Goal: Task Accomplishment & Management: Use online tool/utility

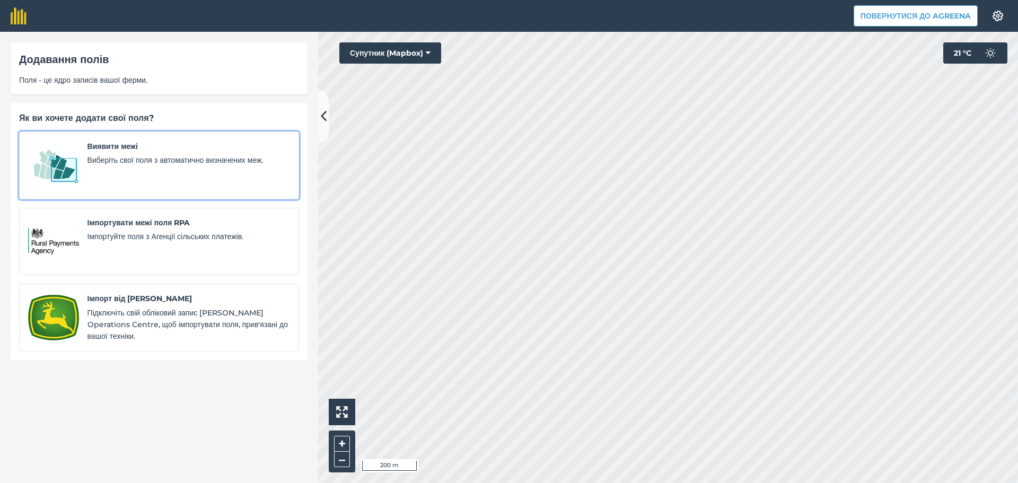
click at [140, 171] on div "Виявити межі Виберіть свої поля з автоматично визначених меж." at bounding box center [188, 165] width 202 height 50
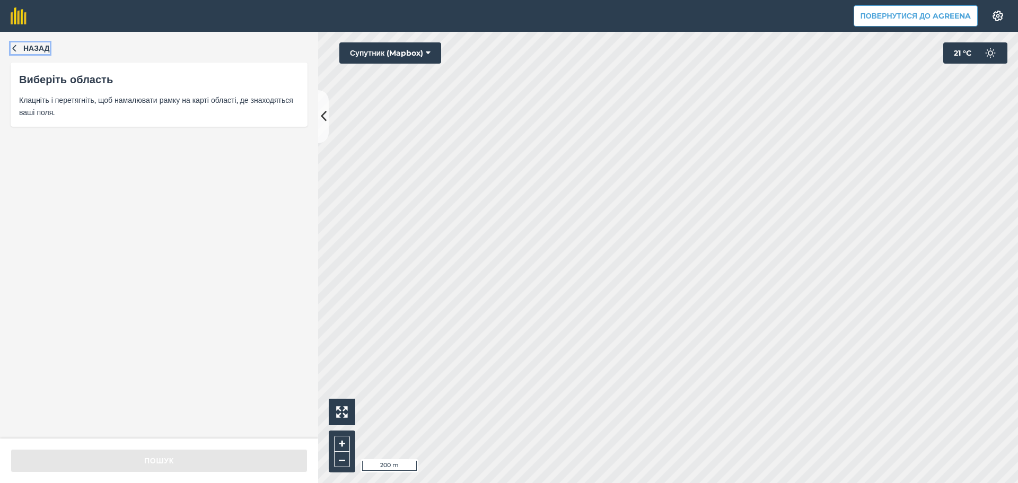
click at [13, 47] on icon "button" at bounding box center [14, 47] width 7 height 7
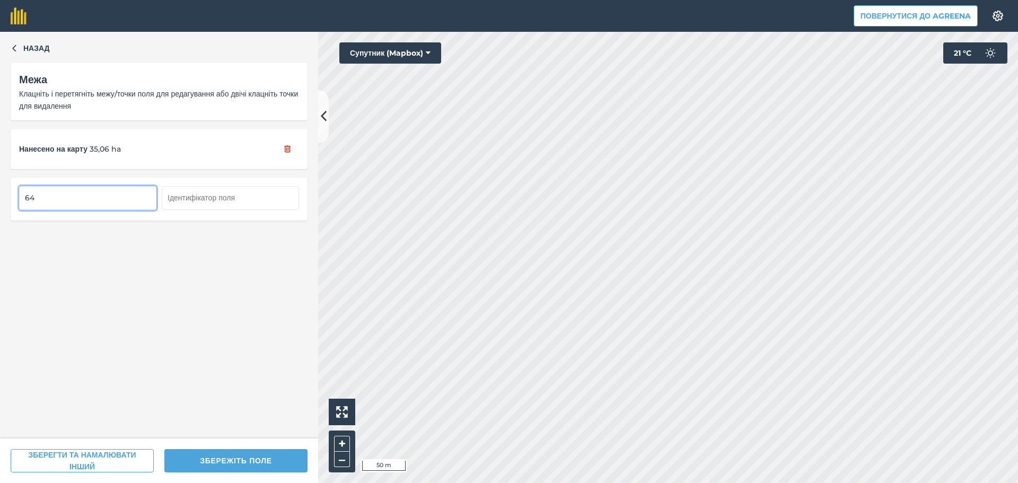
type input "64"
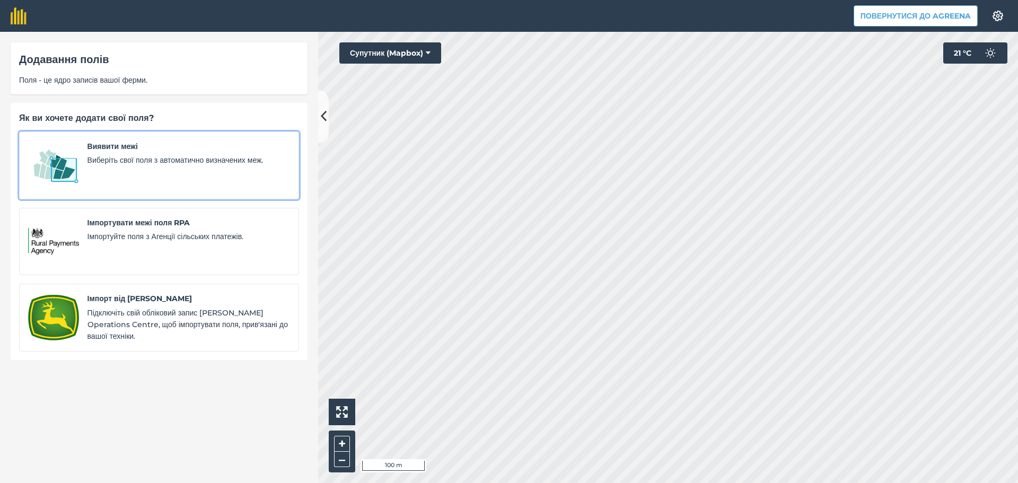
click at [160, 156] on span "Виберіть свої поля з автоматично визначених меж." at bounding box center [188, 160] width 202 height 12
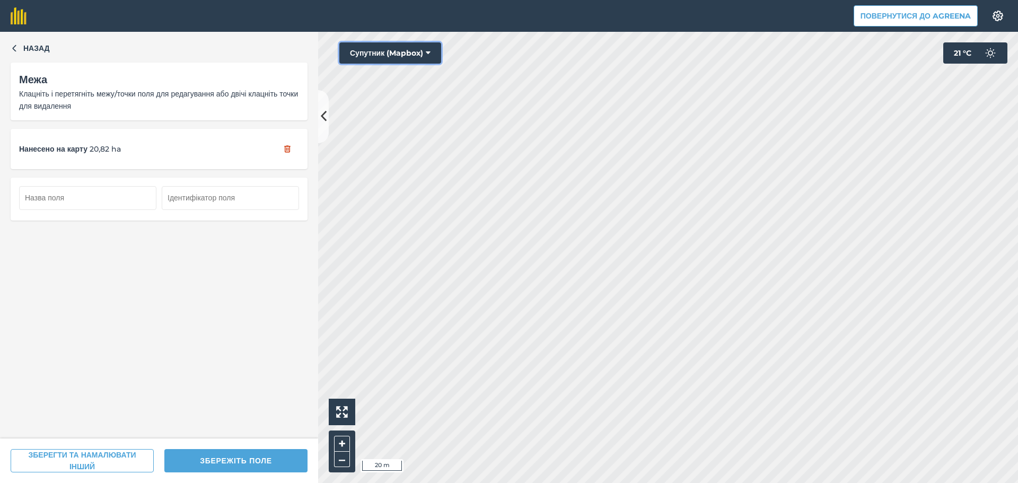
click at [430, 48] on icon at bounding box center [428, 53] width 5 height 11
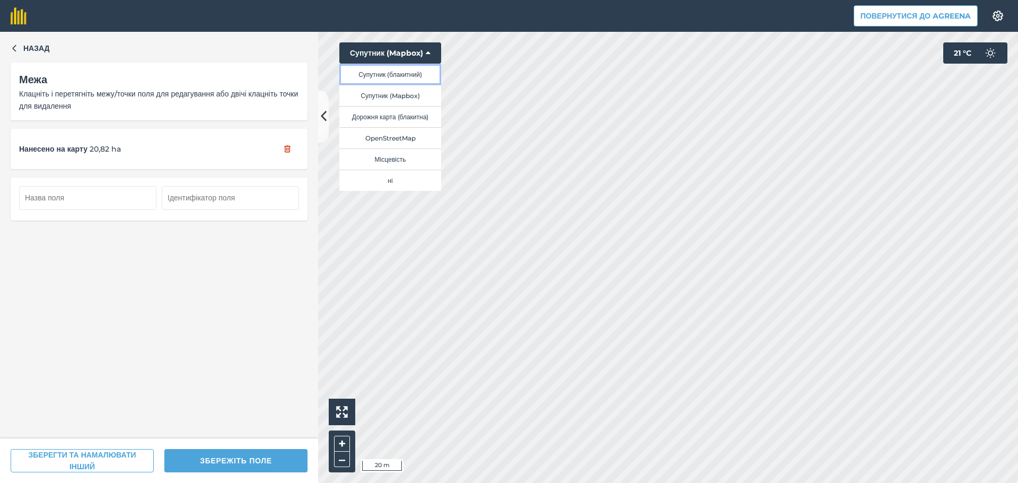
click at [416, 74] on button "Супутник (блакитний)" at bounding box center [390, 74] width 102 height 21
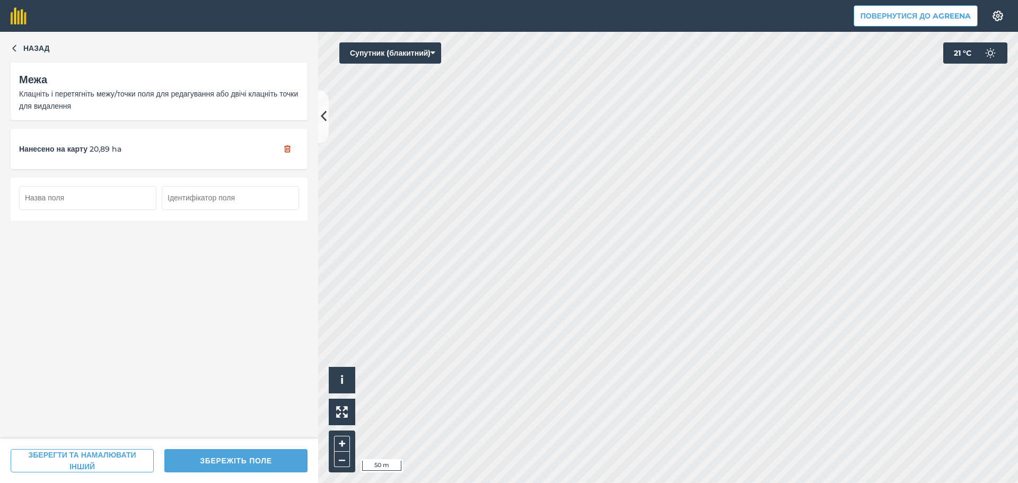
click at [90, 200] on input "text" at bounding box center [87, 197] width 137 height 23
type input "63"
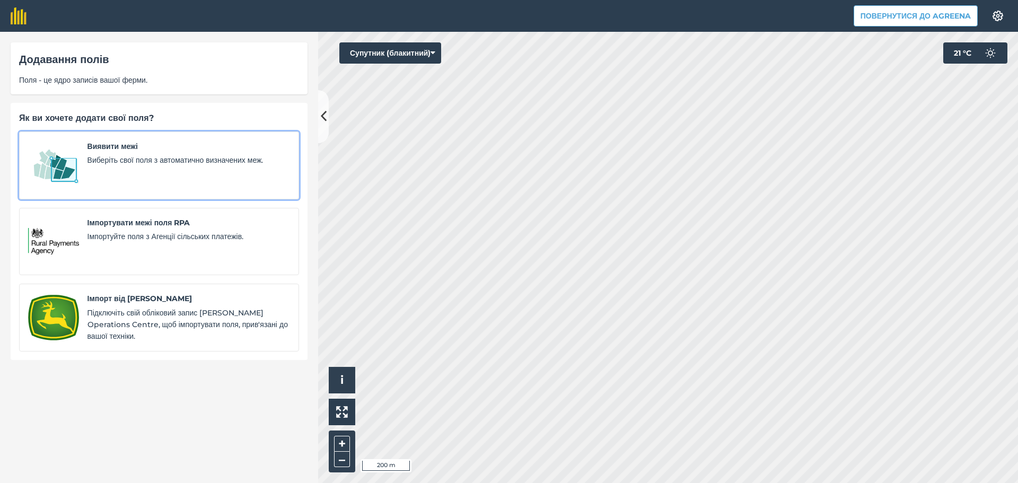
click at [130, 160] on span "Виберіть свої поля з автоматично визначених меж." at bounding box center [188, 160] width 202 height 12
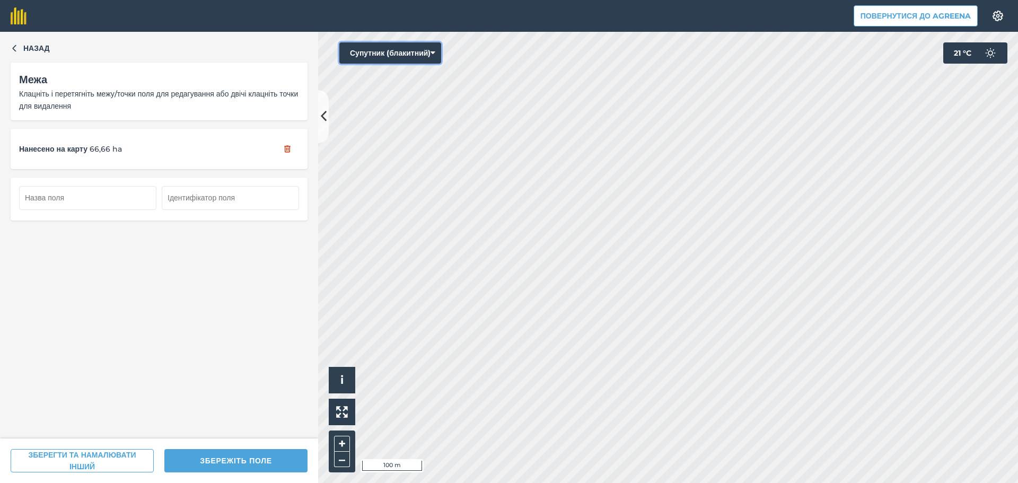
click at [392, 55] on button "Супутник (блакитний)" at bounding box center [390, 52] width 102 height 21
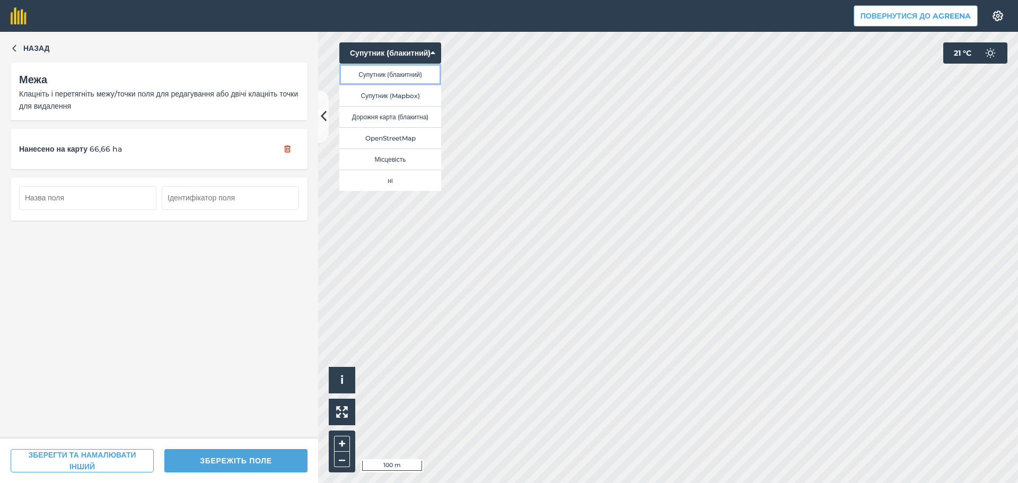
click at [394, 72] on button "Супутник (блакитний)" at bounding box center [390, 74] width 102 height 21
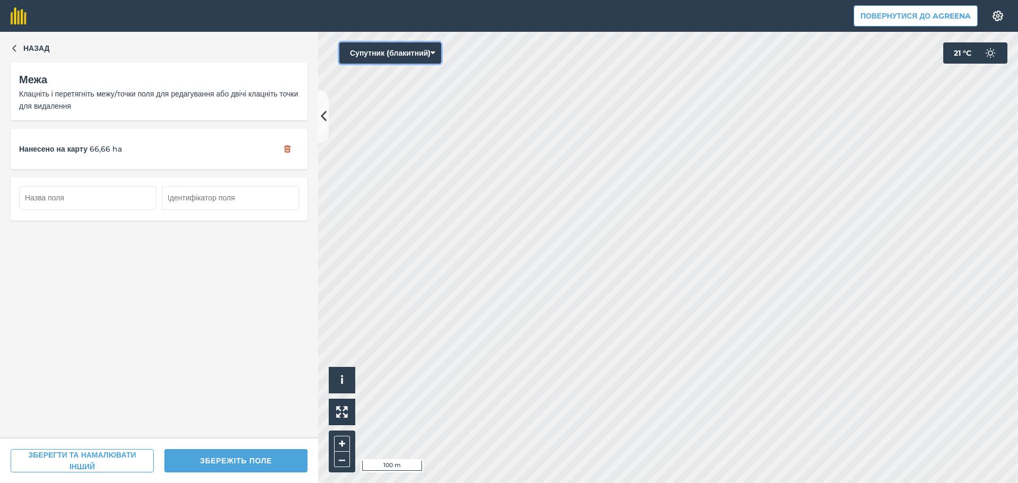
click at [398, 51] on button "Супутник (блакитний)" at bounding box center [390, 52] width 102 height 21
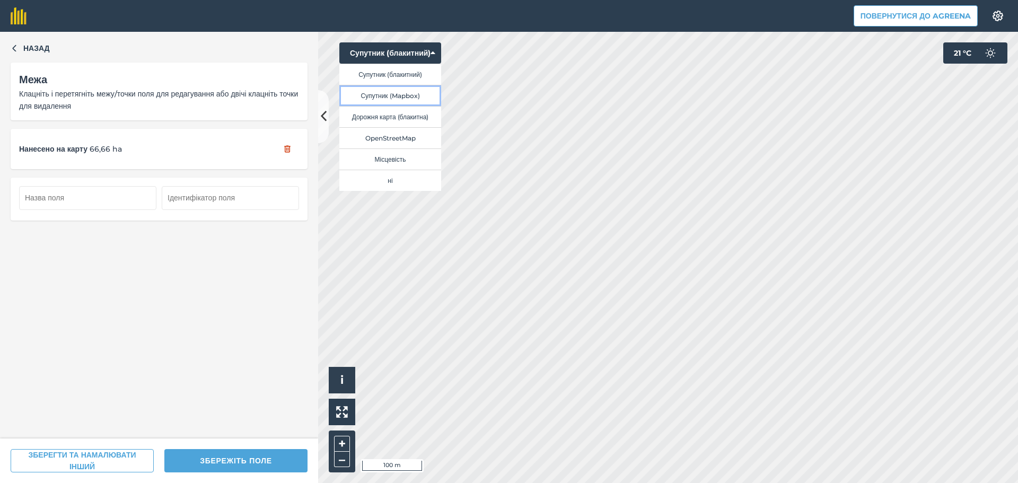
click at [395, 92] on button "Супутник (Mapbox)" at bounding box center [390, 95] width 102 height 21
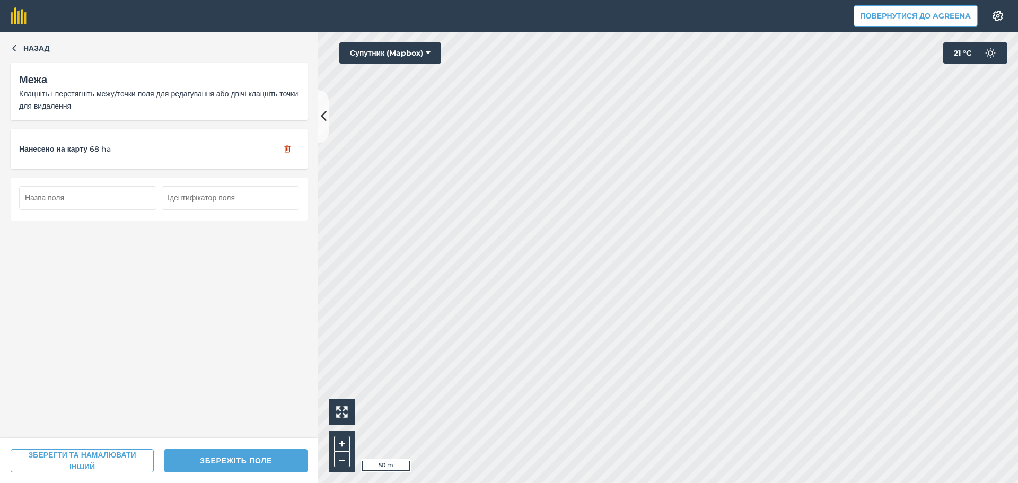
click at [70, 193] on input "text" at bounding box center [87, 197] width 137 height 23
type input "62"
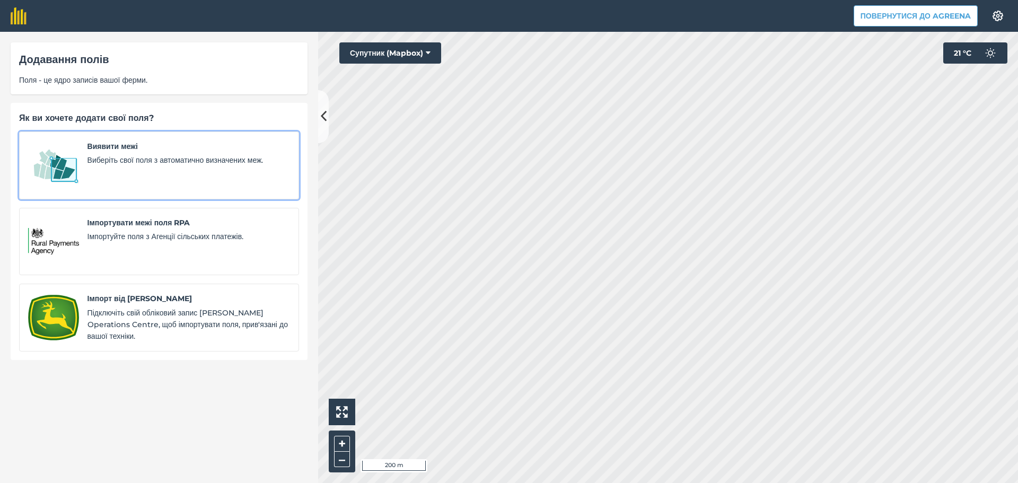
click at [123, 180] on div "Виявити межі Виберіть свої поля з автоматично визначених меж." at bounding box center [188, 165] width 202 height 50
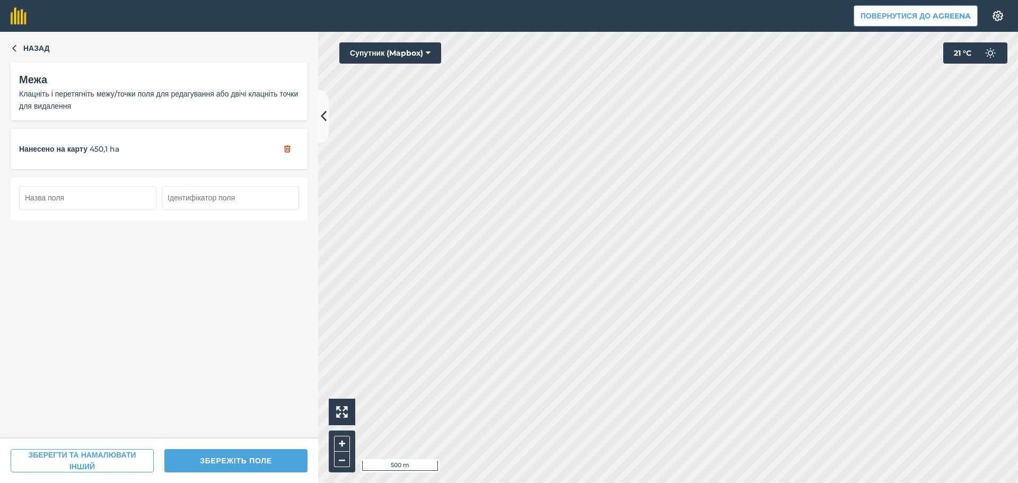
click at [91, 190] on input "text" at bounding box center [87, 197] width 137 height 23
type input "61"
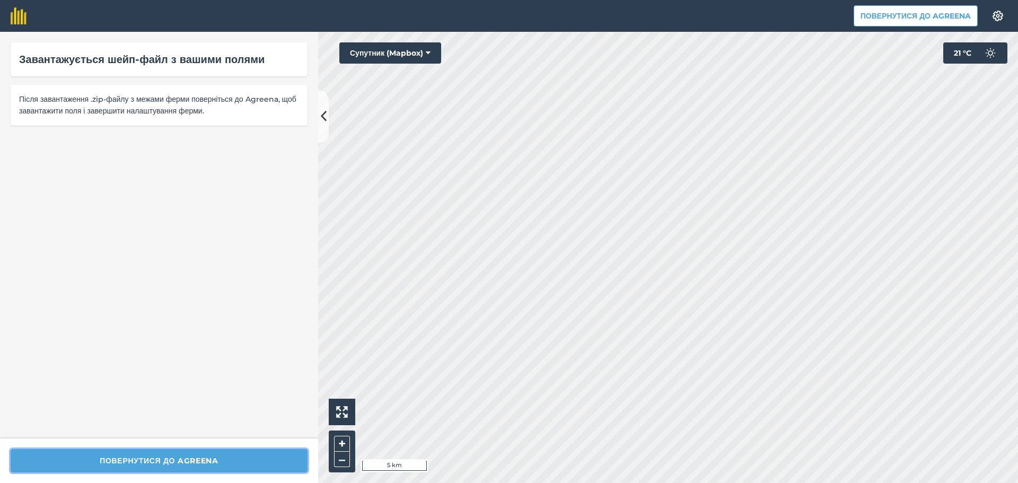
click at [180, 461] on button "Повернутися до Agreena" at bounding box center [159, 460] width 297 height 23
